Goal: Task Accomplishment & Management: Complete application form

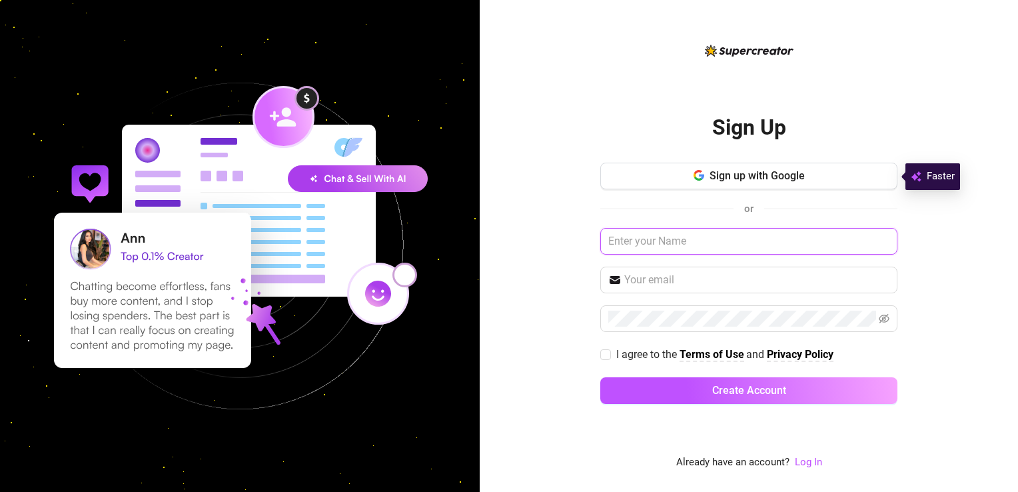
click at [636, 246] on input "text" at bounding box center [748, 241] width 297 height 27
type input "[EMAIL_ADDRESS][DOMAIN_NAME]"
click at [604, 353] on input "I agree to the Terms of Use and Privacy Policy" at bounding box center [604, 353] width 9 height 9
checkbox input "true"
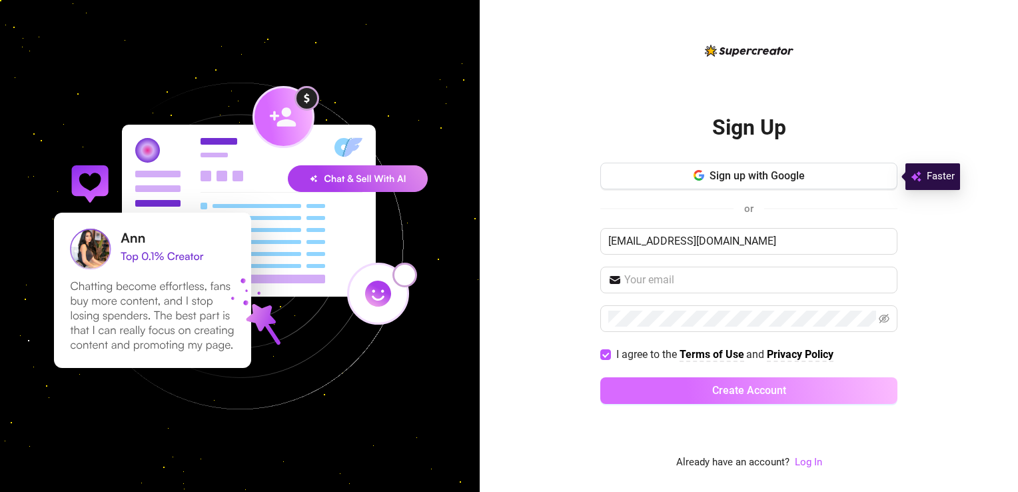
click at [737, 386] on span "Create Account" at bounding box center [749, 390] width 74 height 13
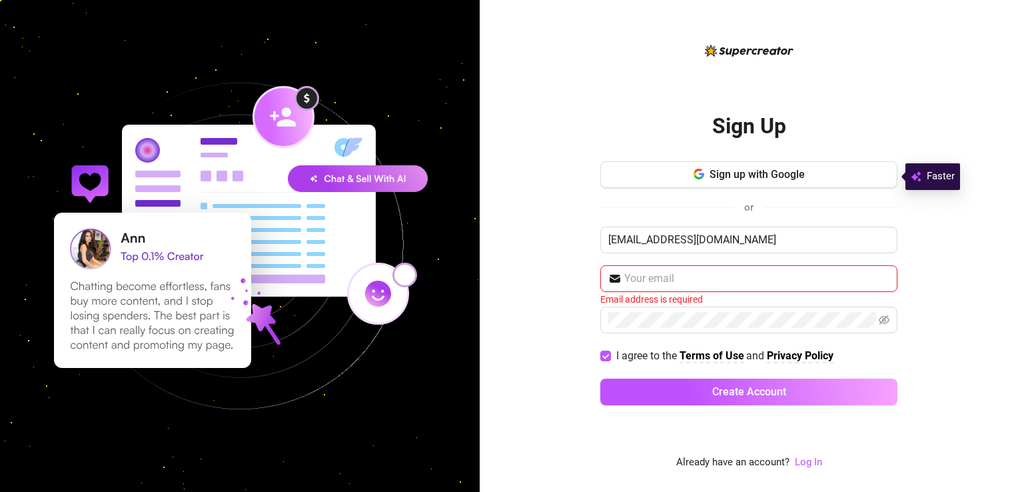
click at [710, 278] on input "text" at bounding box center [756, 278] width 265 height 16
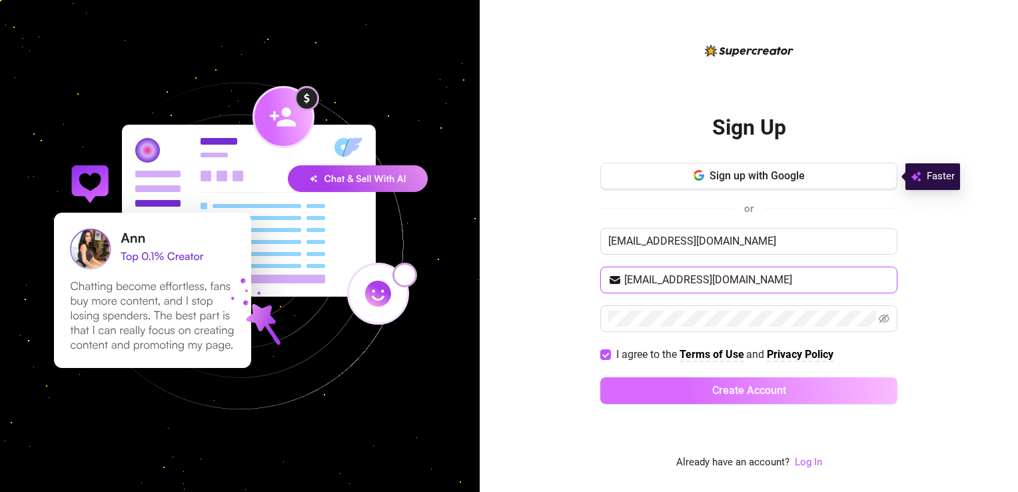
type input "[EMAIL_ADDRESS][DOMAIN_NAME]"
click at [789, 390] on button "Create Account" at bounding box center [748, 390] width 297 height 27
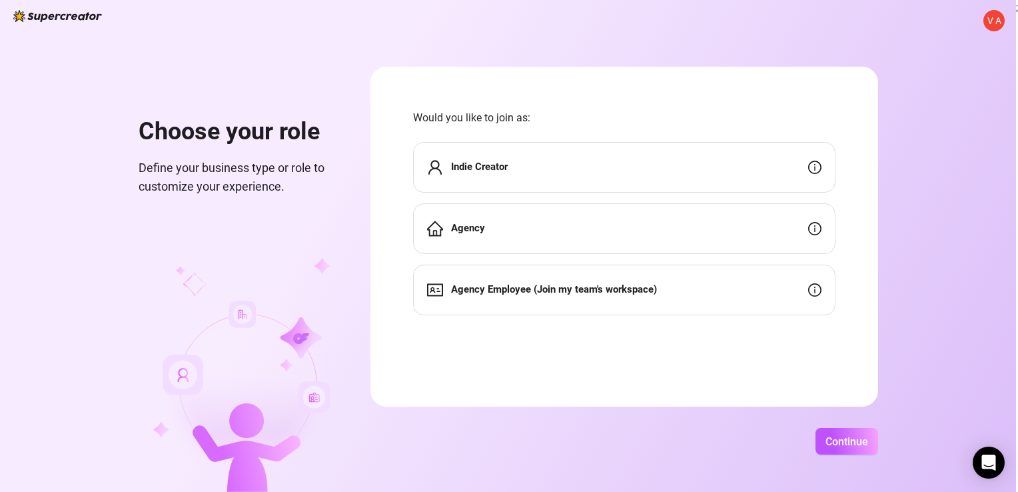
click at [603, 235] on div "Agency" at bounding box center [624, 228] width 422 height 51
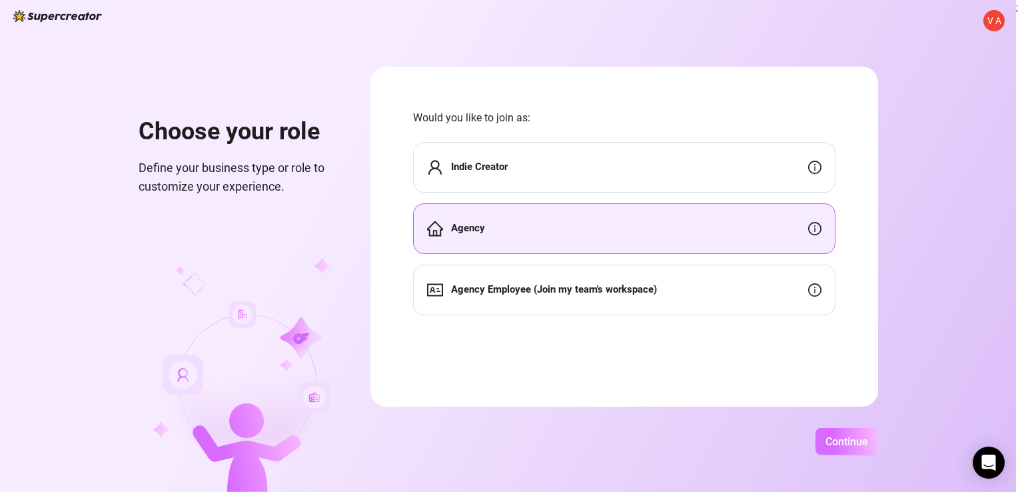
click at [835, 441] on span "Continue" at bounding box center [846, 441] width 43 height 13
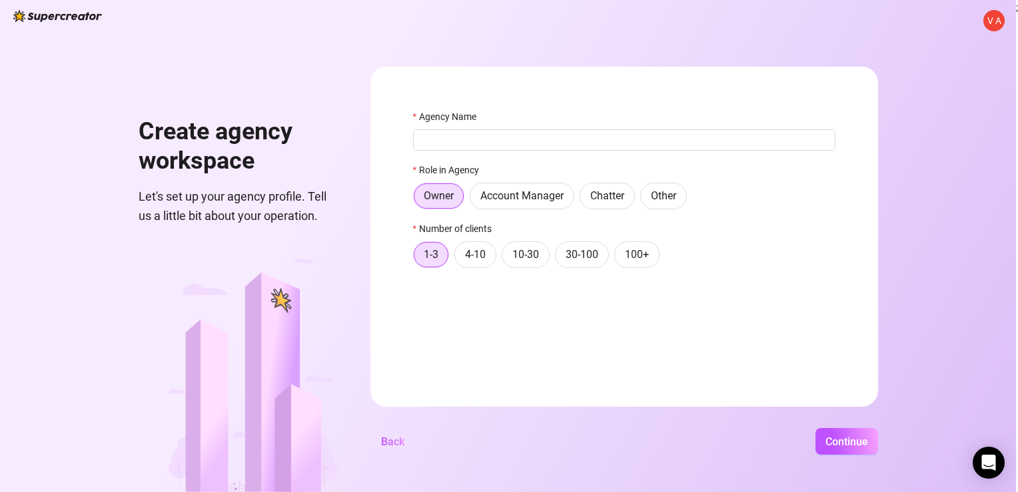
click at [939, 240] on div "V A Create agency workspace Let's set up your agency profile. Tell us a little …" at bounding box center [508, 246] width 1016 height 492
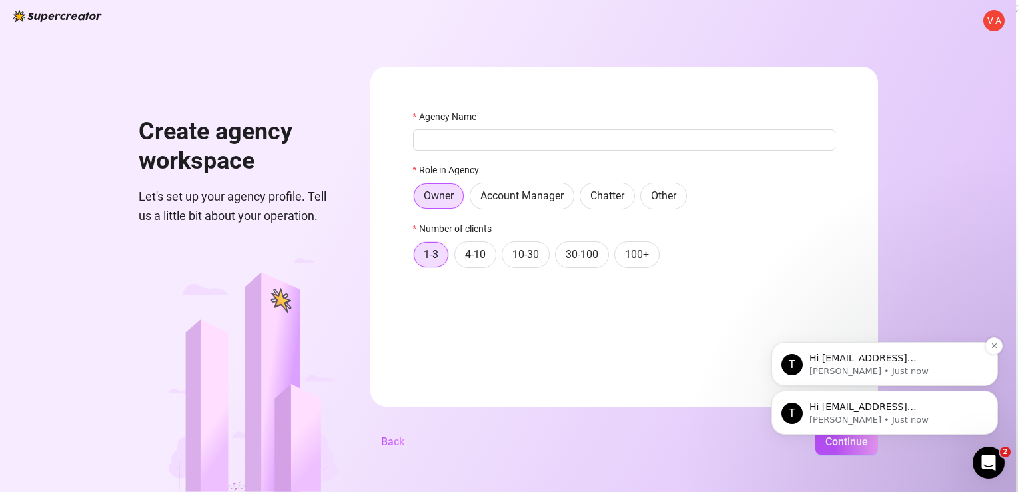
click at [961, 366] on p "[PERSON_NAME] • Just now" at bounding box center [895, 371] width 172 height 12
